Goal: Transaction & Acquisition: Book appointment/travel/reservation

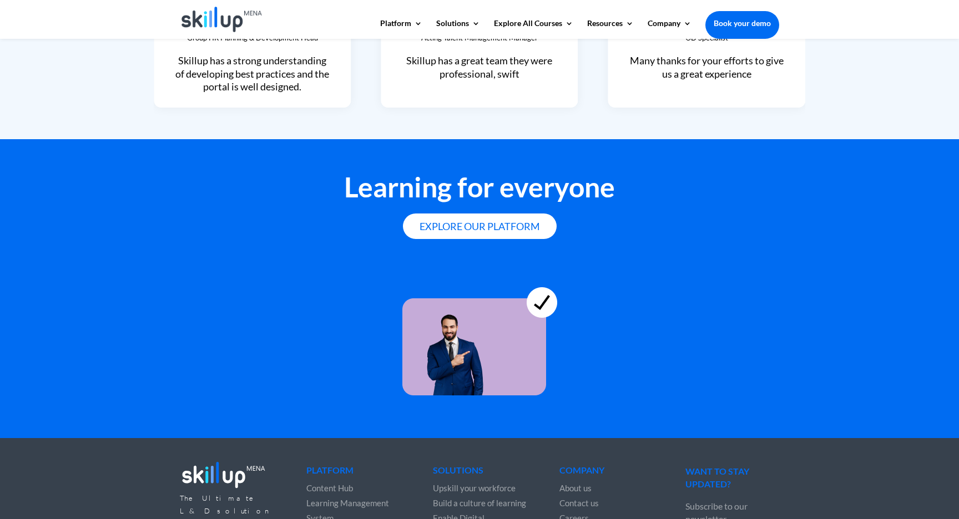
scroll to position [2995, 0]
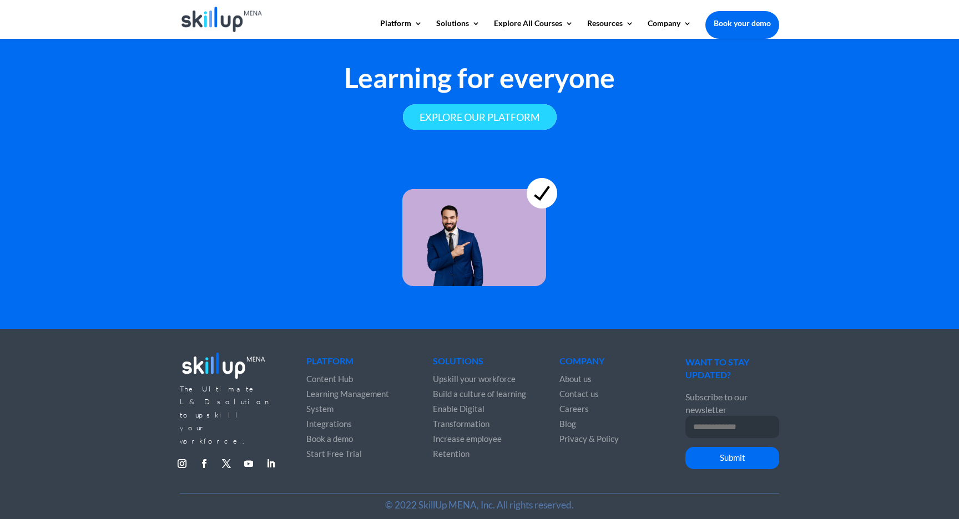
click at [506, 117] on link "Explore our platform" at bounding box center [480, 117] width 154 height 26
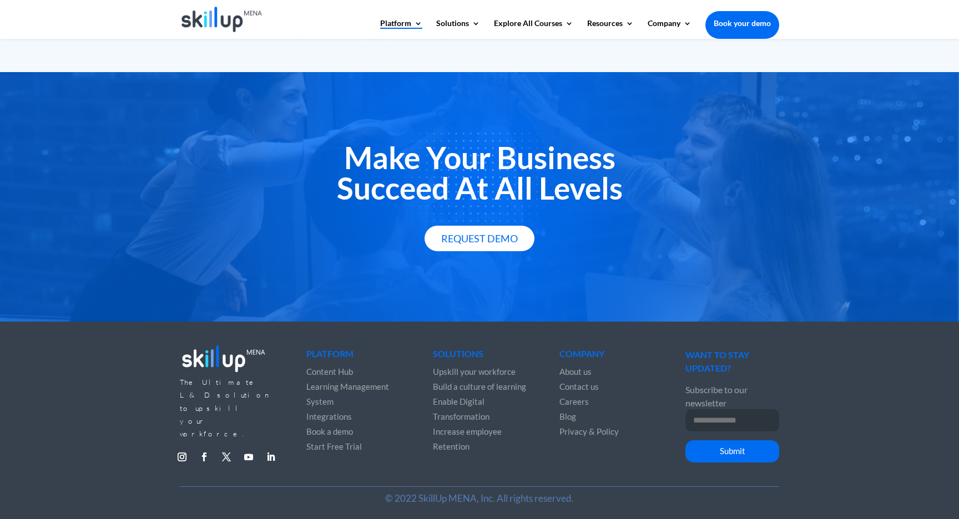
scroll to position [1916, 0]
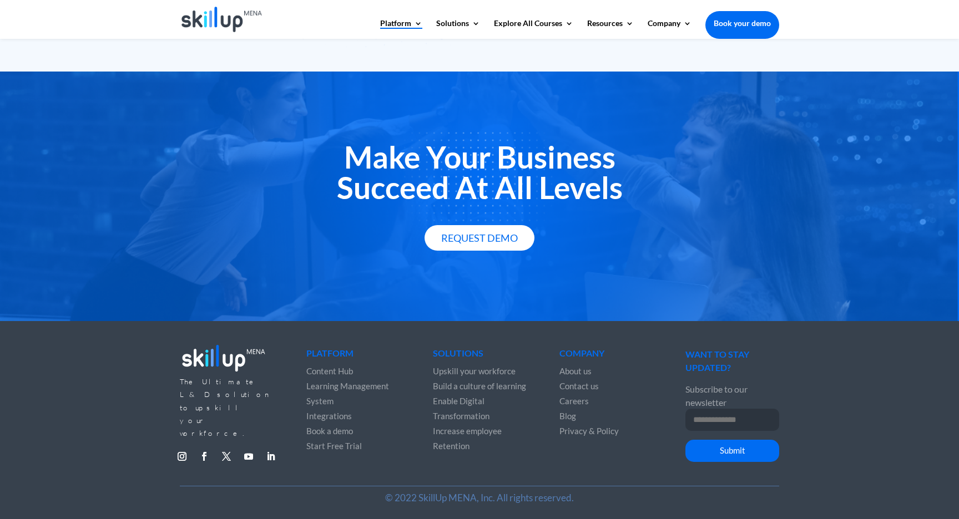
click at [355, 387] on span "Learning Management System" at bounding box center [347, 393] width 83 height 25
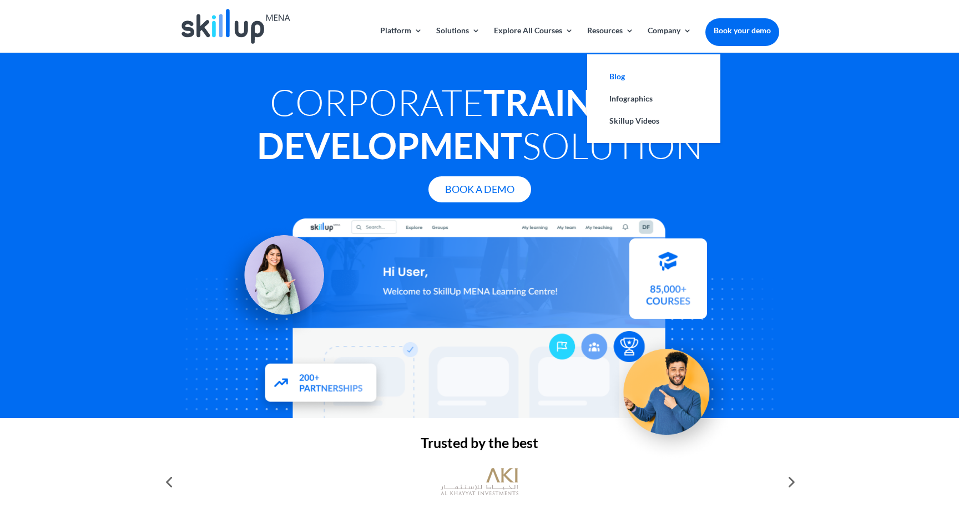
click at [616, 75] on link "Blog" at bounding box center [653, 76] width 111 height 22
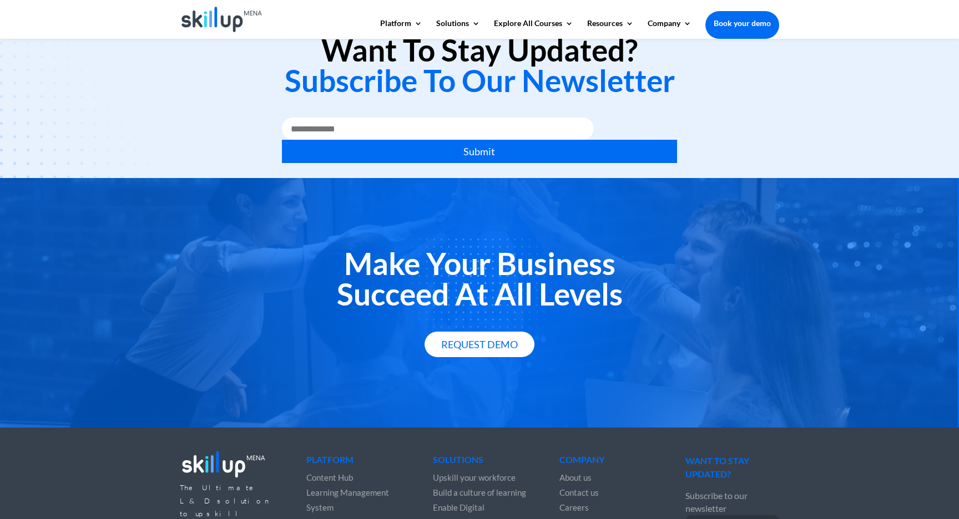
scroll to position [1407, 0]
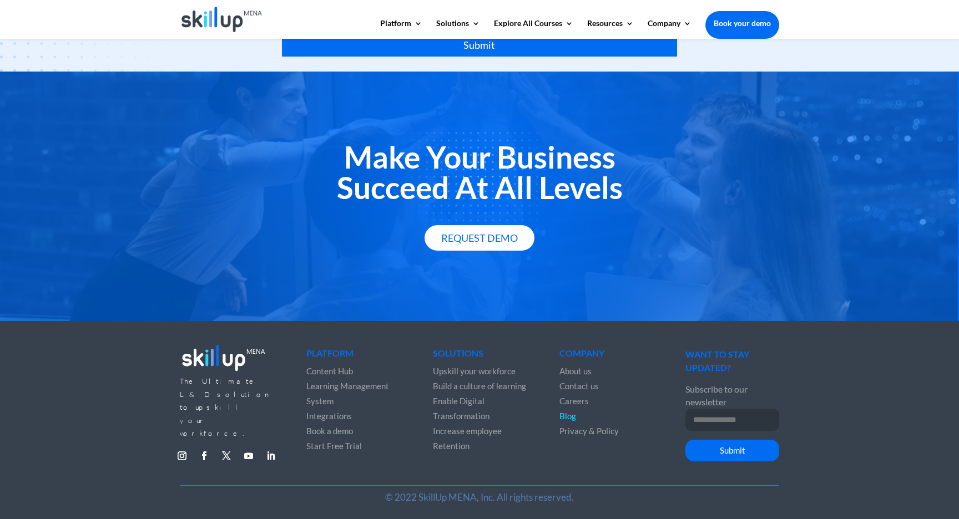
click at [454, 309] on div "Make Your Business Succeed At All Levels Request Demo" at bounding box center [479, 197] width 959 height 250
click at [344, 447] on span "Start Free Trial" at bounding box center [333, 446] width 55 height 10
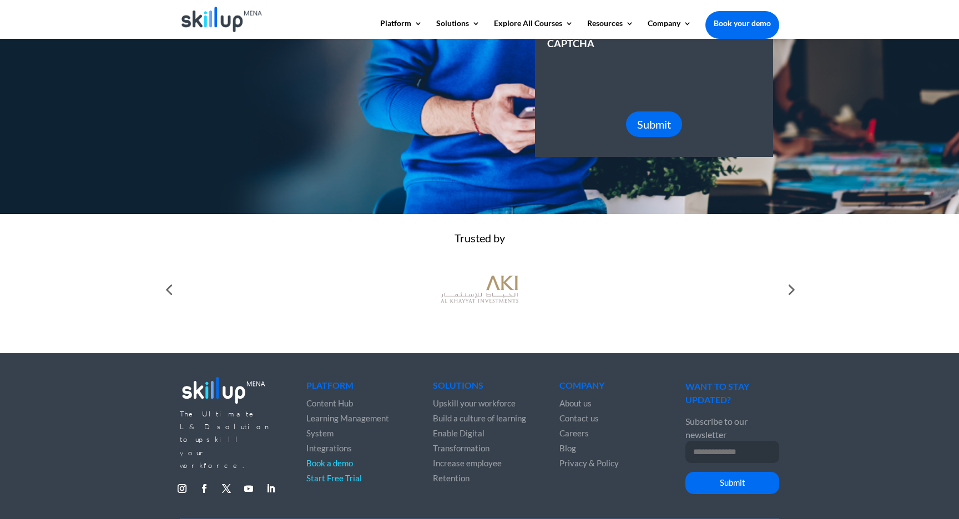
scroll to position [300, 0]
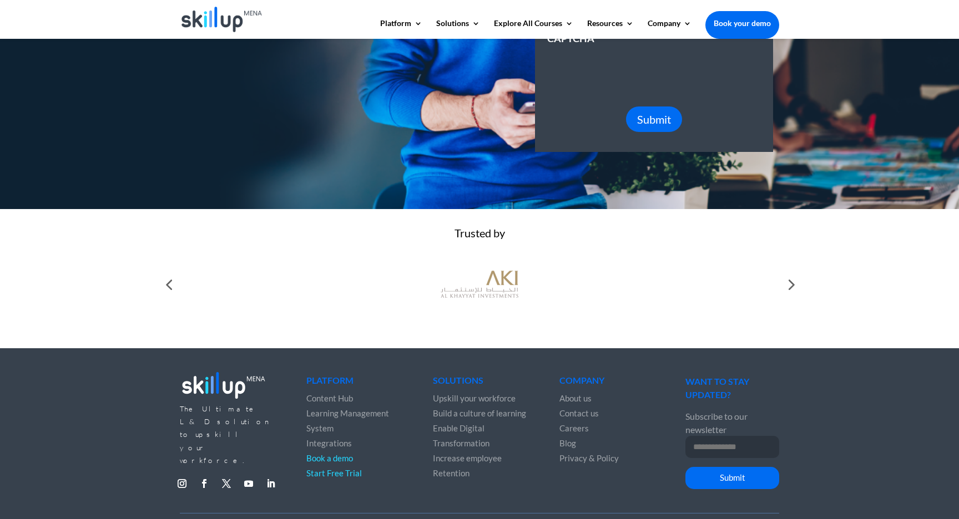
click at [789, 288] on div at bounding box center [790, 285] width 22 height 22
click at [784, 289] on div at bounding box center [790, 285] width 22 height 22
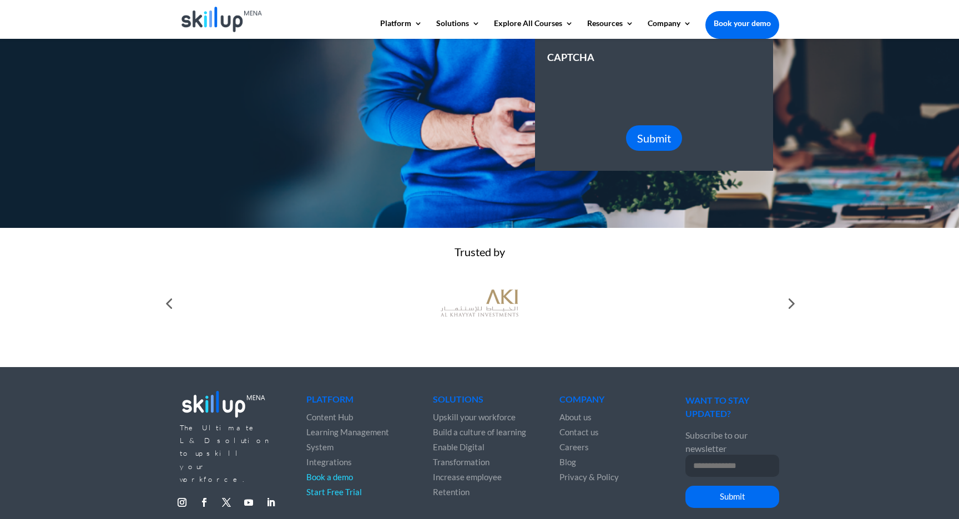
scroll to position [281, 0]
